Goal: Task Accomplishment & Management: Manage account settings

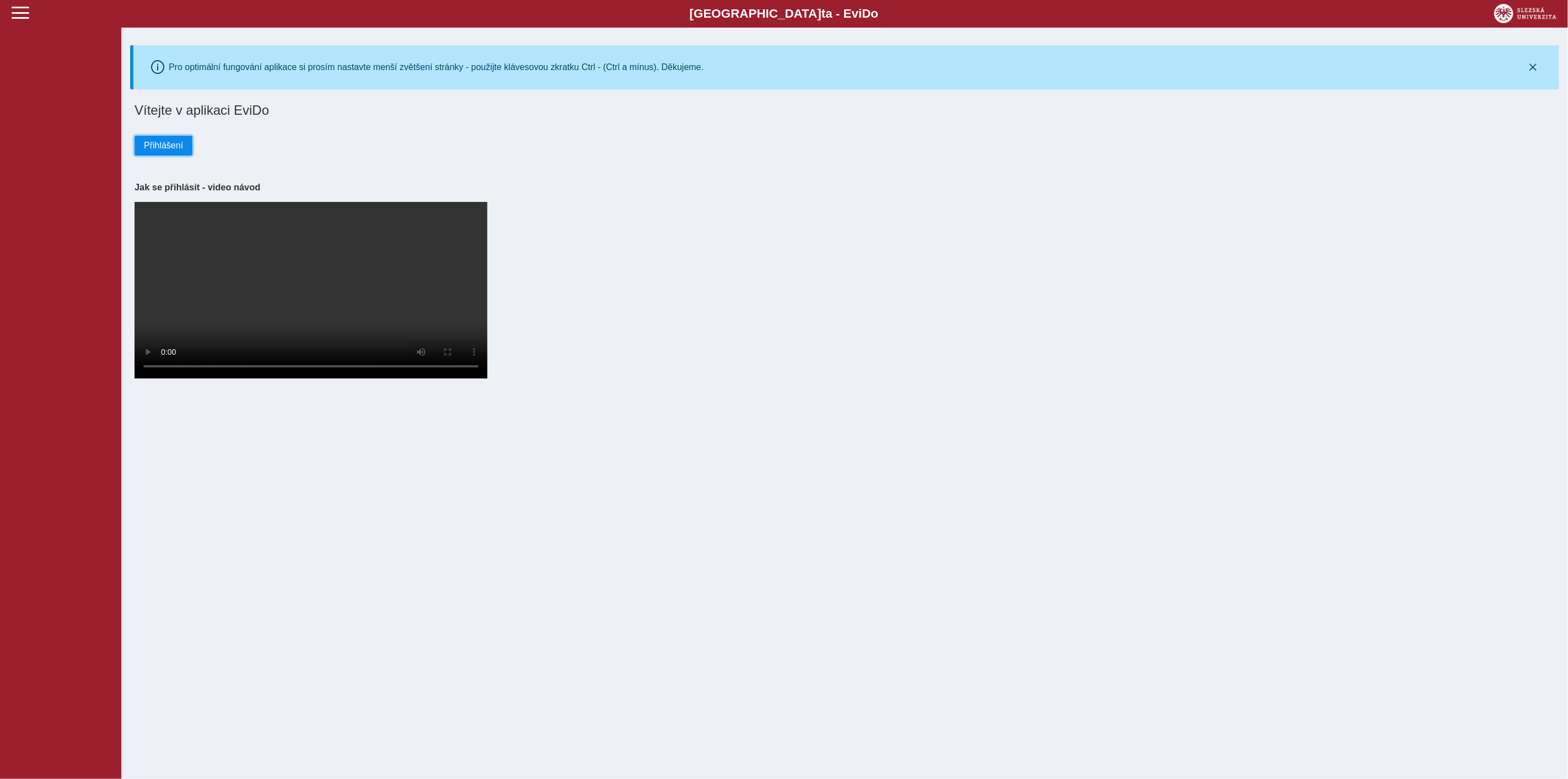
click at [168, 147] on span "Přihlášení" at bounding box center [164, 145] width 39 height 10
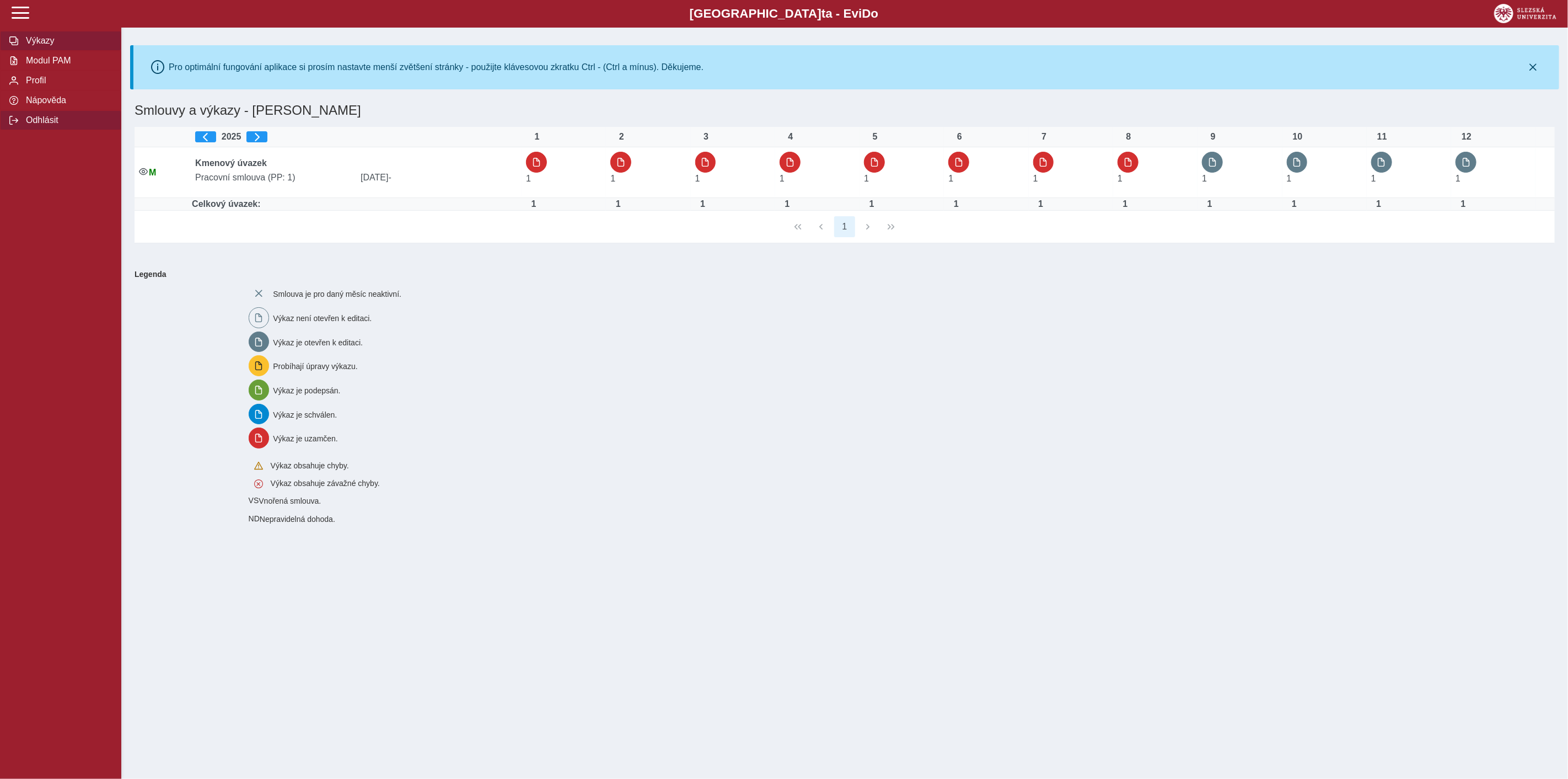
click at [52, 125] on span "Odhlásit" at bounding box center [67, 119] width 89 height 10
